Goal: Transaction & Acquisition: Purchase product/service

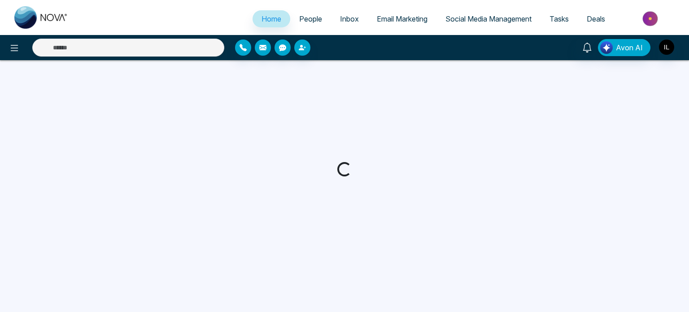
select select "*"
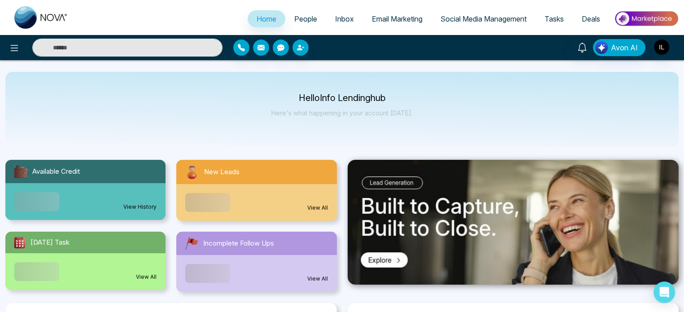
click at [648, 9] on img at bounding box center [646, 19] width 65 height 20
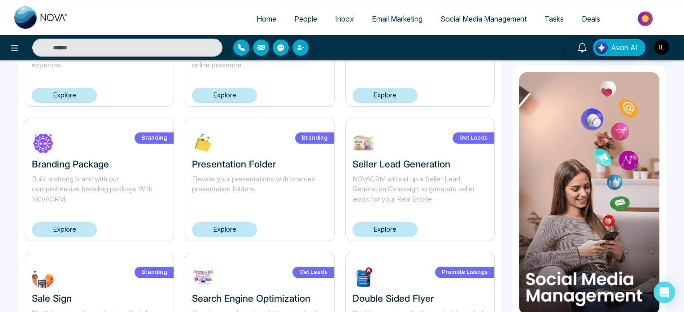
scroll to position [138, 0]
click at [377, 231] on link "Explore" at bounding box center [385, 229] width 65 height 15
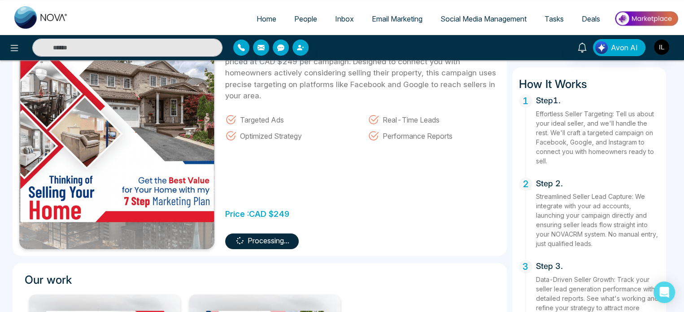
scroll to position [98, 0]
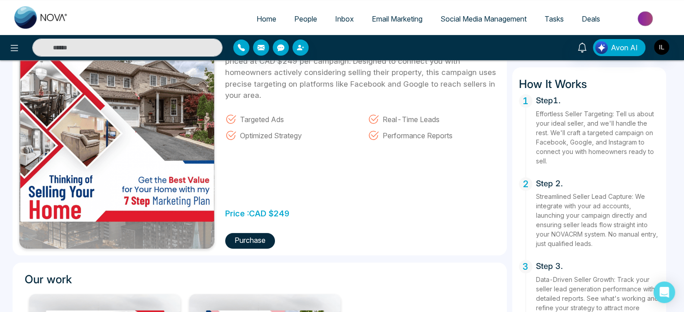
click at [630, 22] on img at bounding box center [646, 19] width 65 height 20
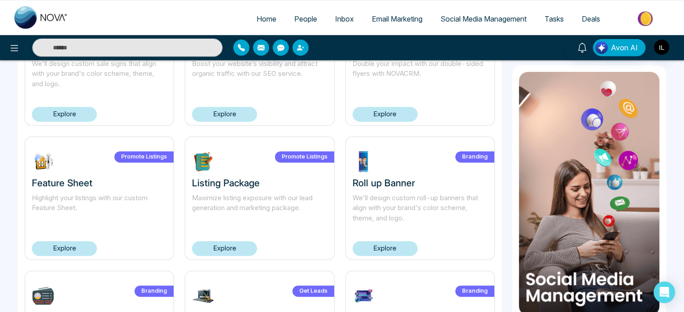
scroll to position [388, 0]
